Goal: Transaction & Acquisition: Purchase product/service

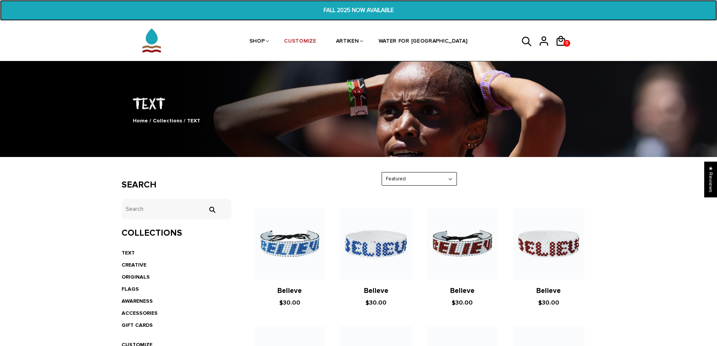
click at [368, 6] on span "FALL 2025 NOW AVAILABLE" at bounding box center [359, 10] width 278 height 9
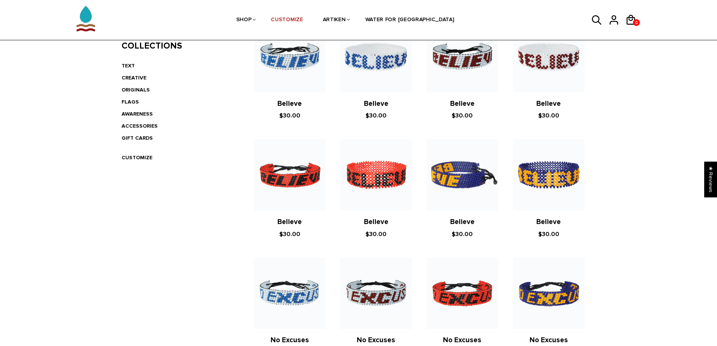
scroll to position [188, 0]
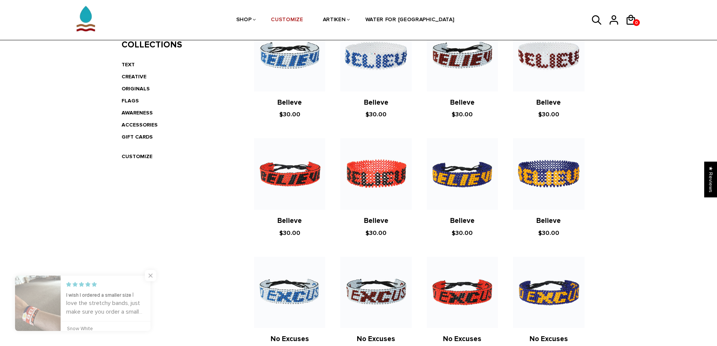
click at [151, 276] on span "Close popup widget" at bounding box center [150, 275] width 11 height 11
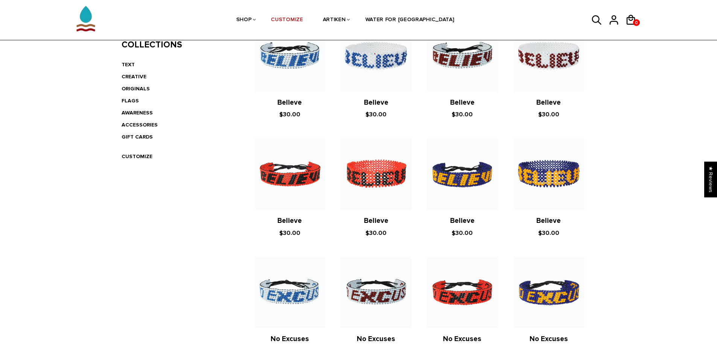
click at [617, 223] on div "FALL 25 Home / Collections / FALL 25 Search tets  Collections TEXT CREATIVE OR…" at bounding box center [358, 313] width 717 height 881
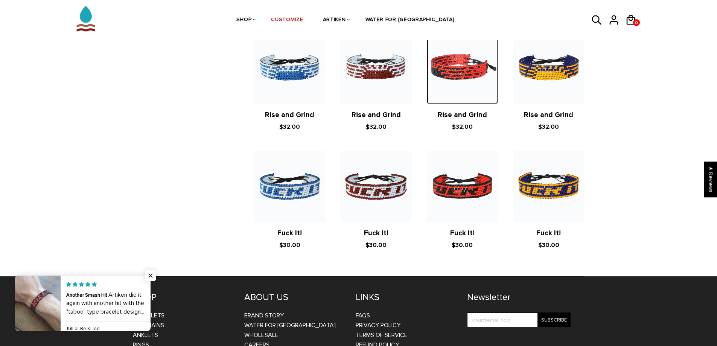
scroll to position [1254, 0]
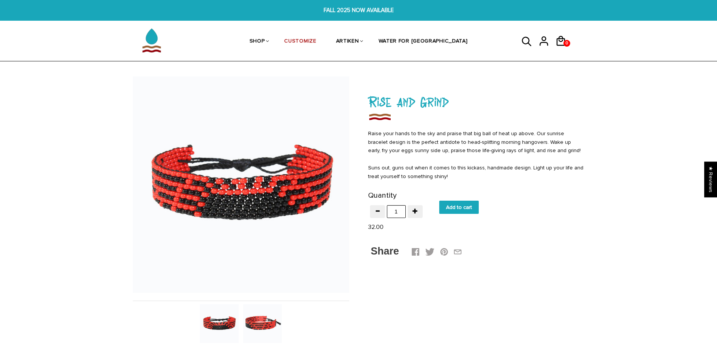
click at [263, 321] on img at bounding box center [262, 323] width 39 height 39
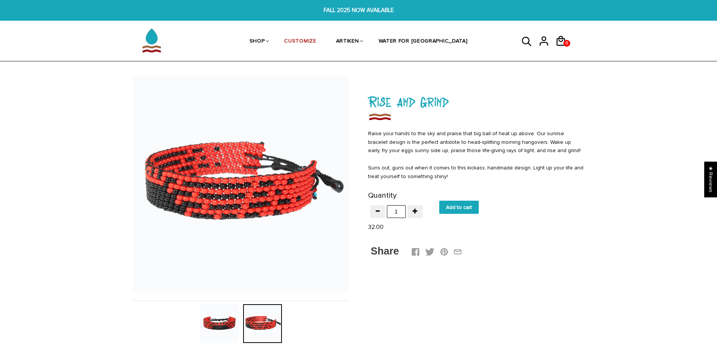
drag, startPoint x: 219, startPoint y: 327, endPoint x: 217, endPoint y: 313, distance: 14.4
click at [218, 328] on img at bounding box center [219, 323] width 39 height 39
